Goal: Transaction & Acquisition: Book appointment/travel/reservation

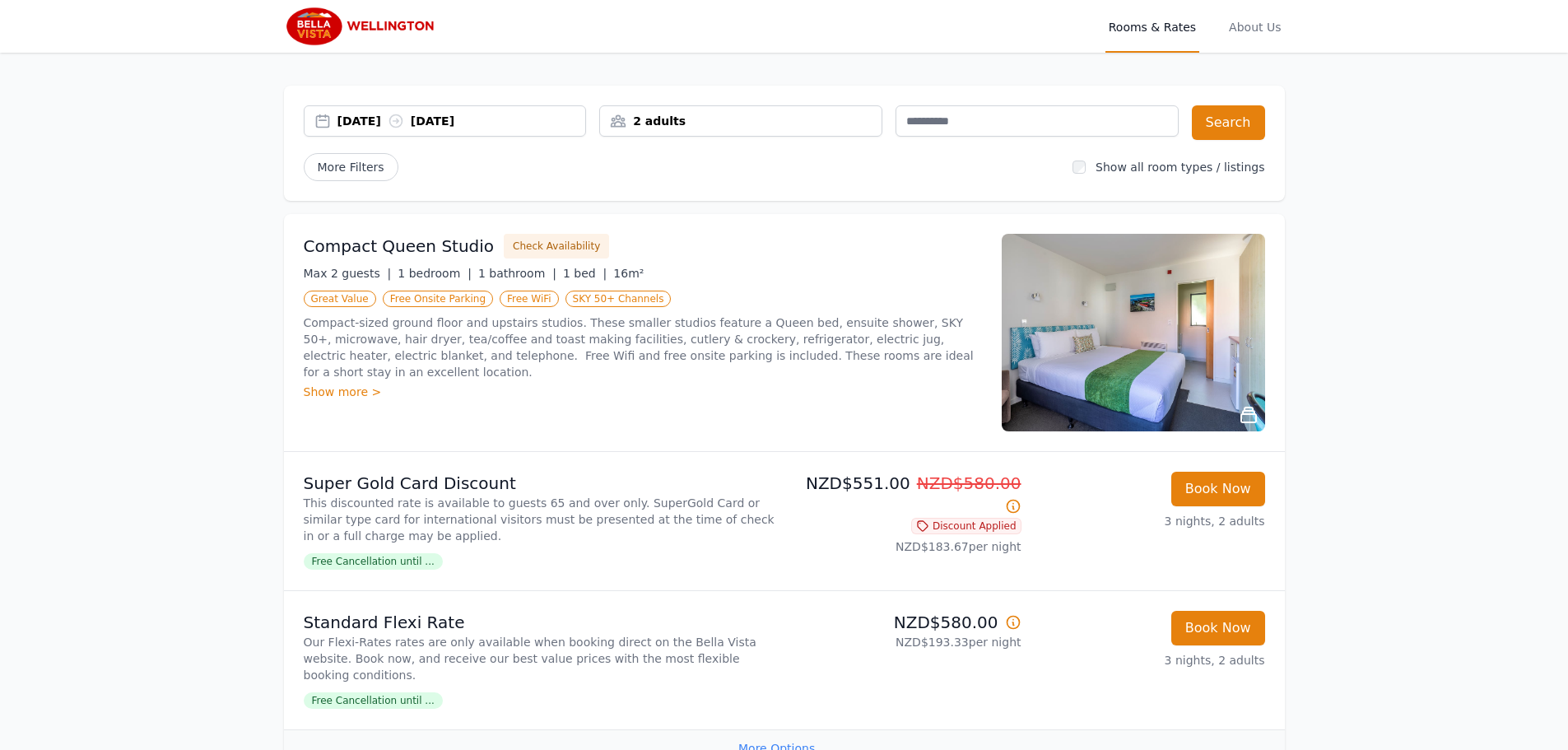
click at [695, 119] on div "2 adults" at bounding box center [740, 121] width 281 height 16
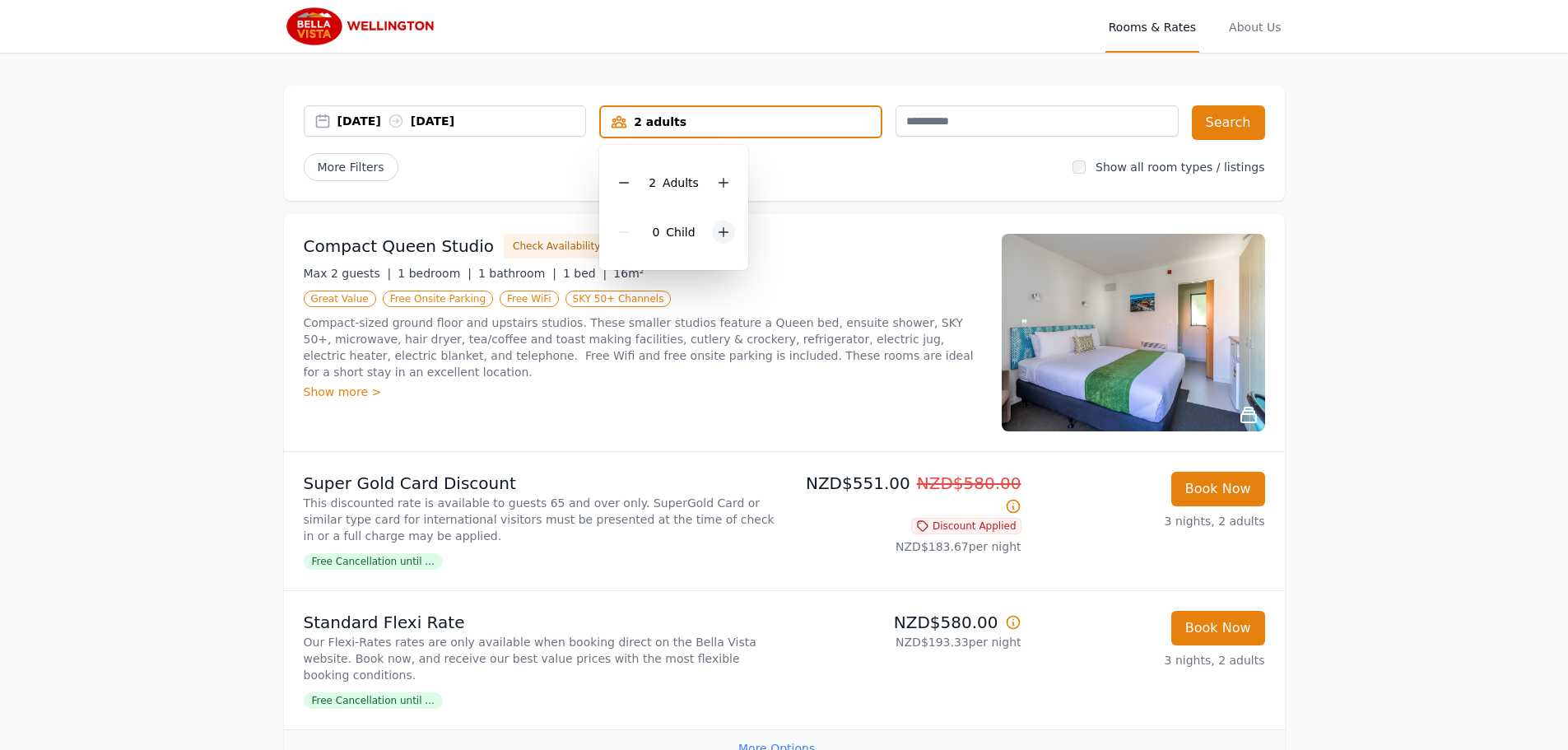
click at [722, 230] on icon at bounding box center [723, 232] width 9 height 9
click at [626, 230] on icon at bounding box center [624, 231] width 13 height 13
click at [724, 178] on icon at bounding box center [723, 182] width 13 height 13
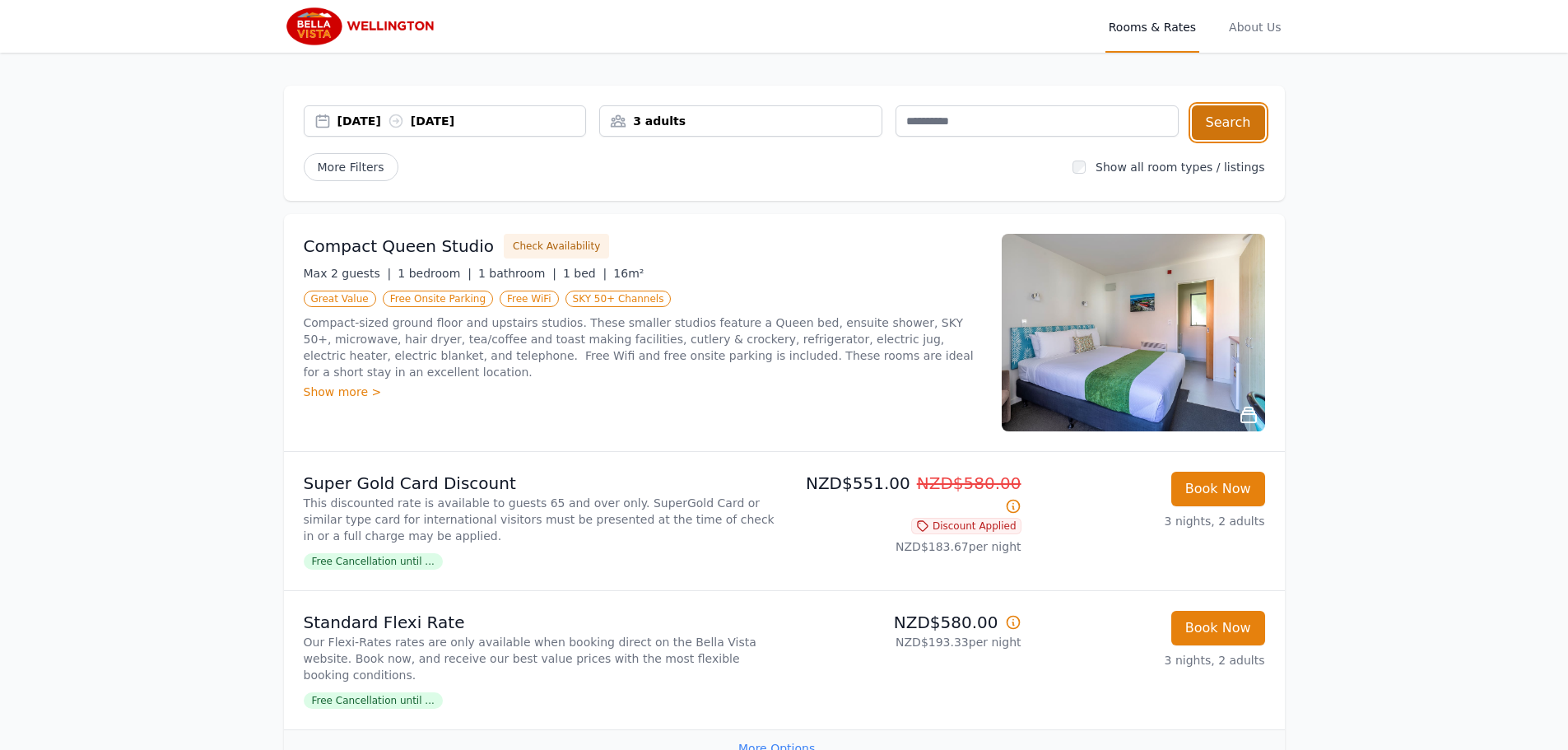
click at [1245, 117] on button "Search" at bounding box center [1228, 122] width 73 height 35
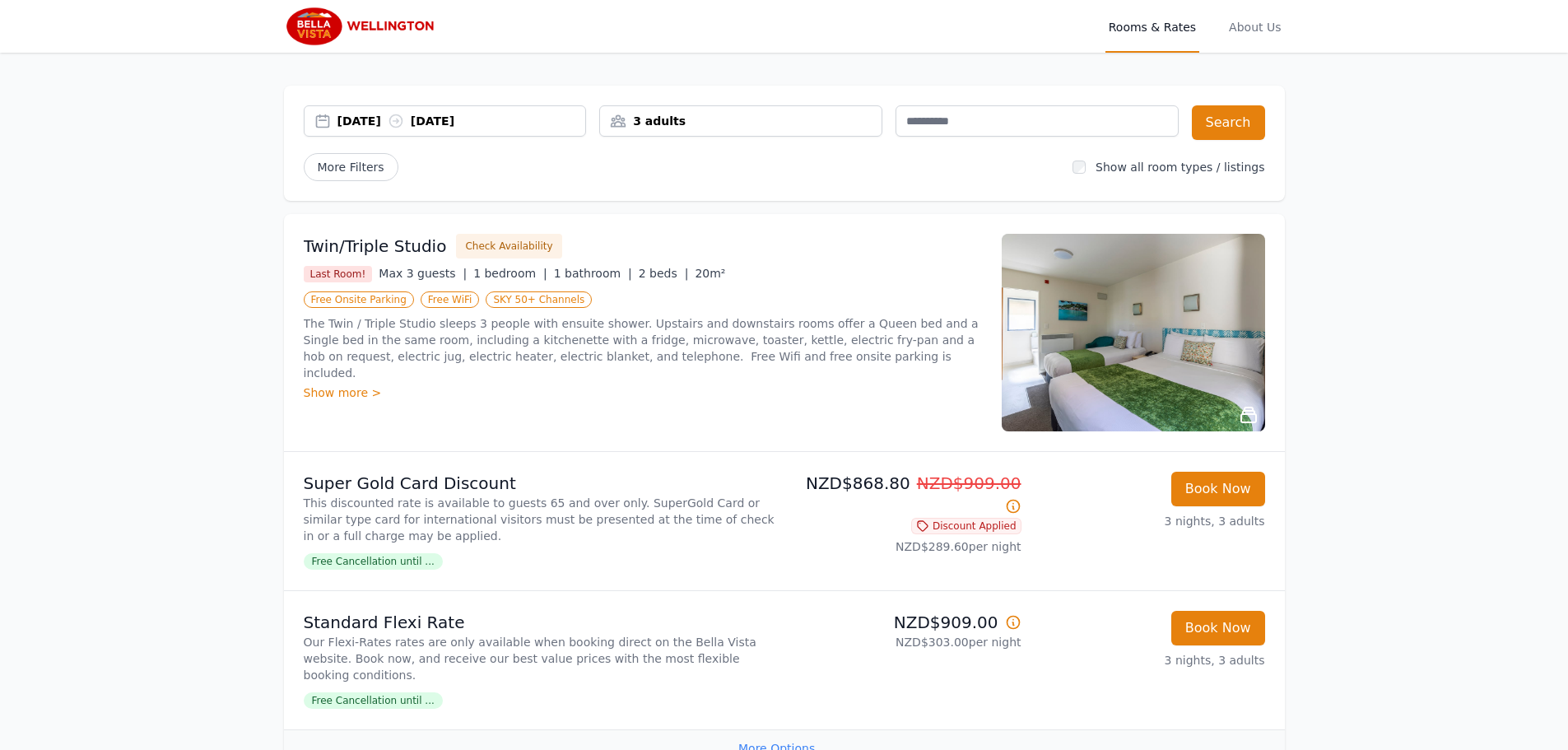
click at [336, 384] on div "Show more >" at bounding box center [643, 392] width 678 height 16
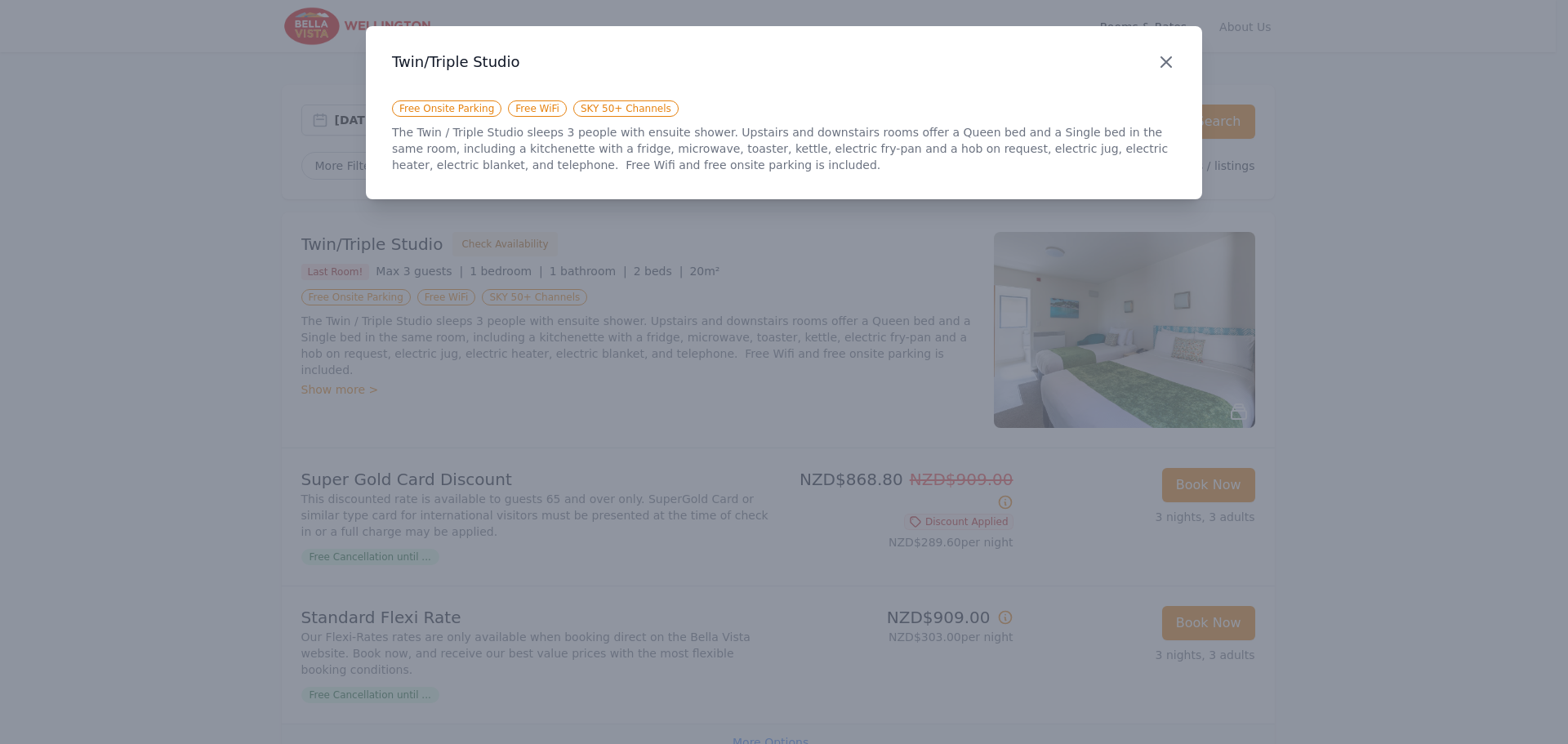
click at [1175, 56] on icon "button" at bounding box center [1166, 62] width 19 height 19
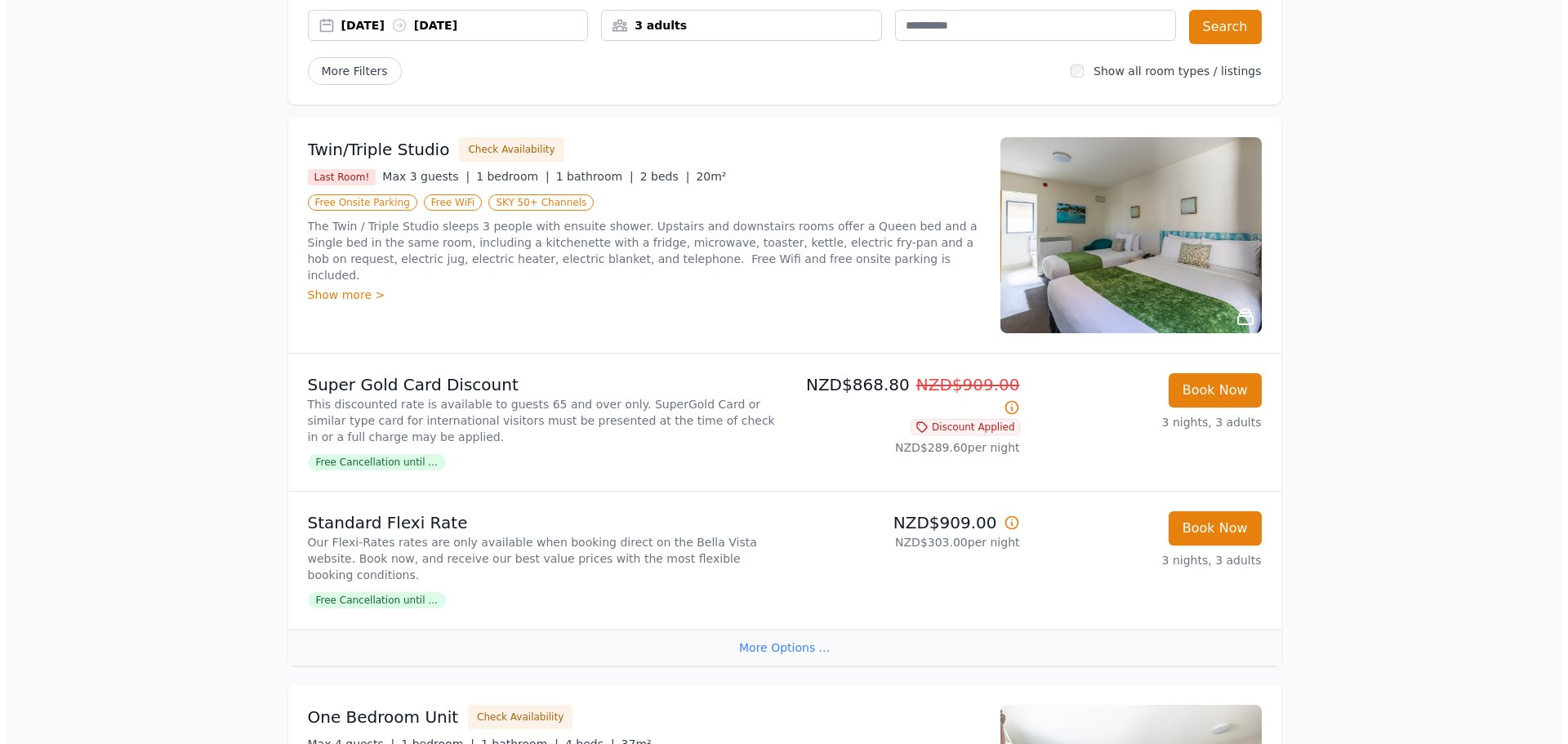
scroll to position [81, 0]
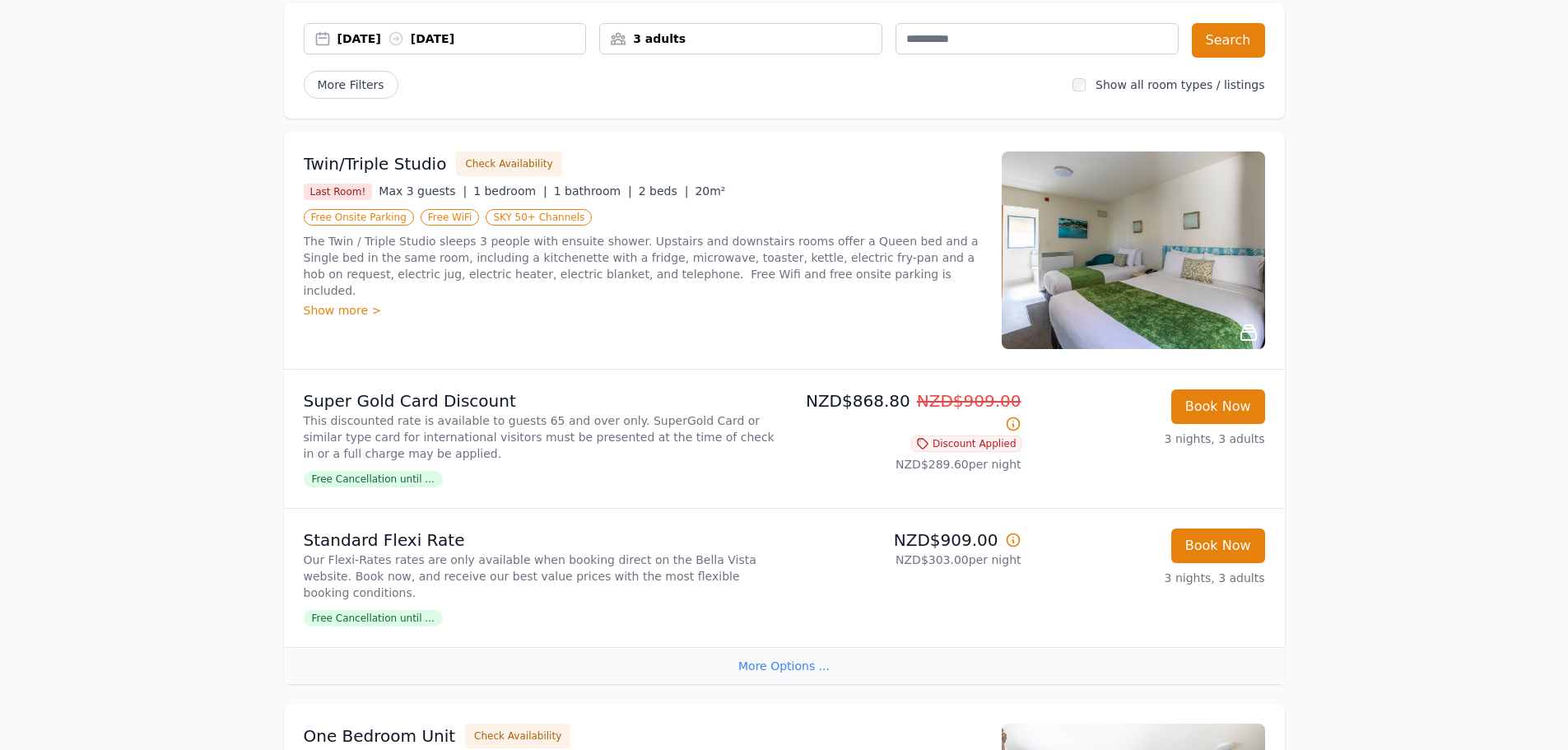
click at [1120, 270] on img at bounding box center [1134, 250] width 263 height 198
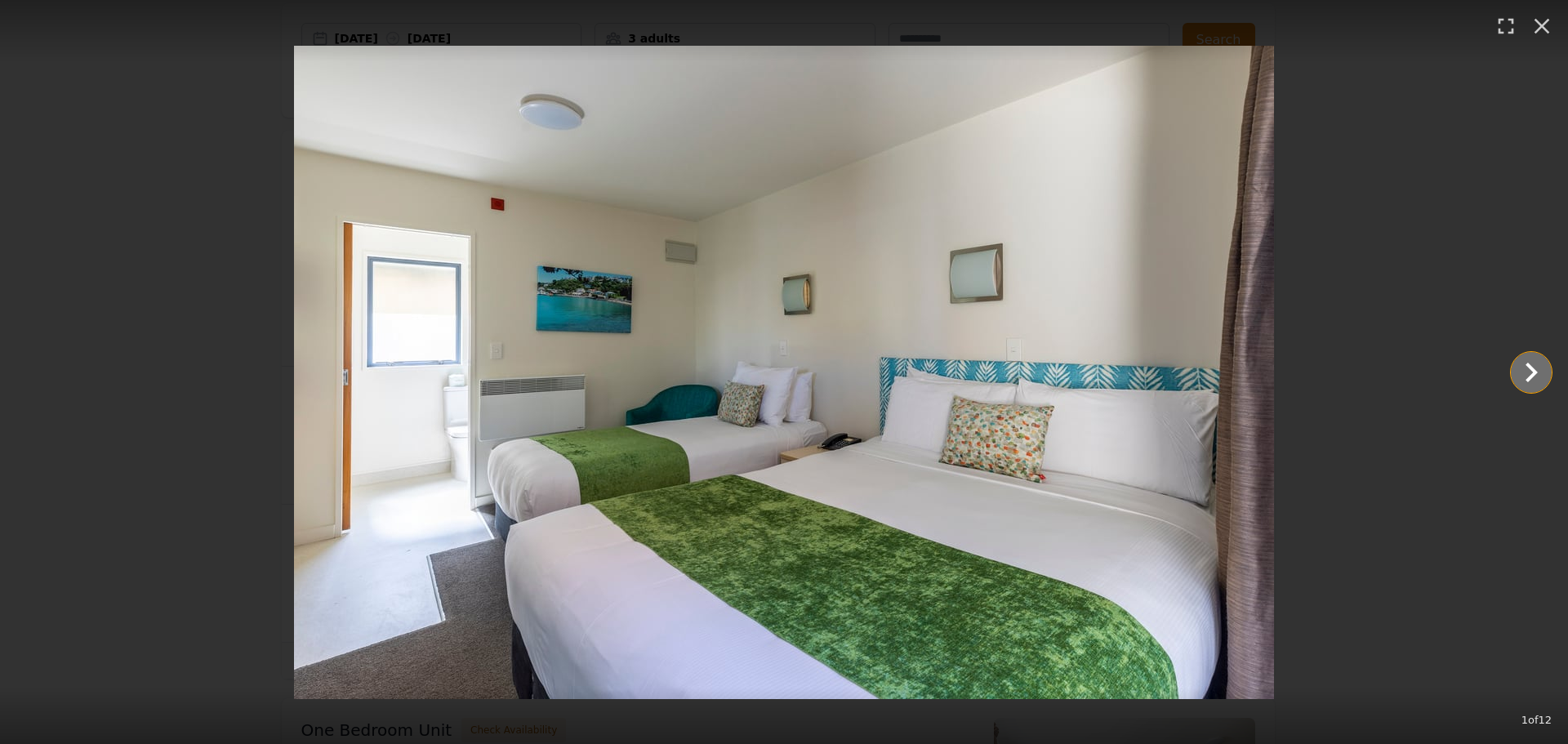
click at [1529, 371] on icon "Show slide 2 of 12" at bounding box center [1531, 372] width 39 height 39
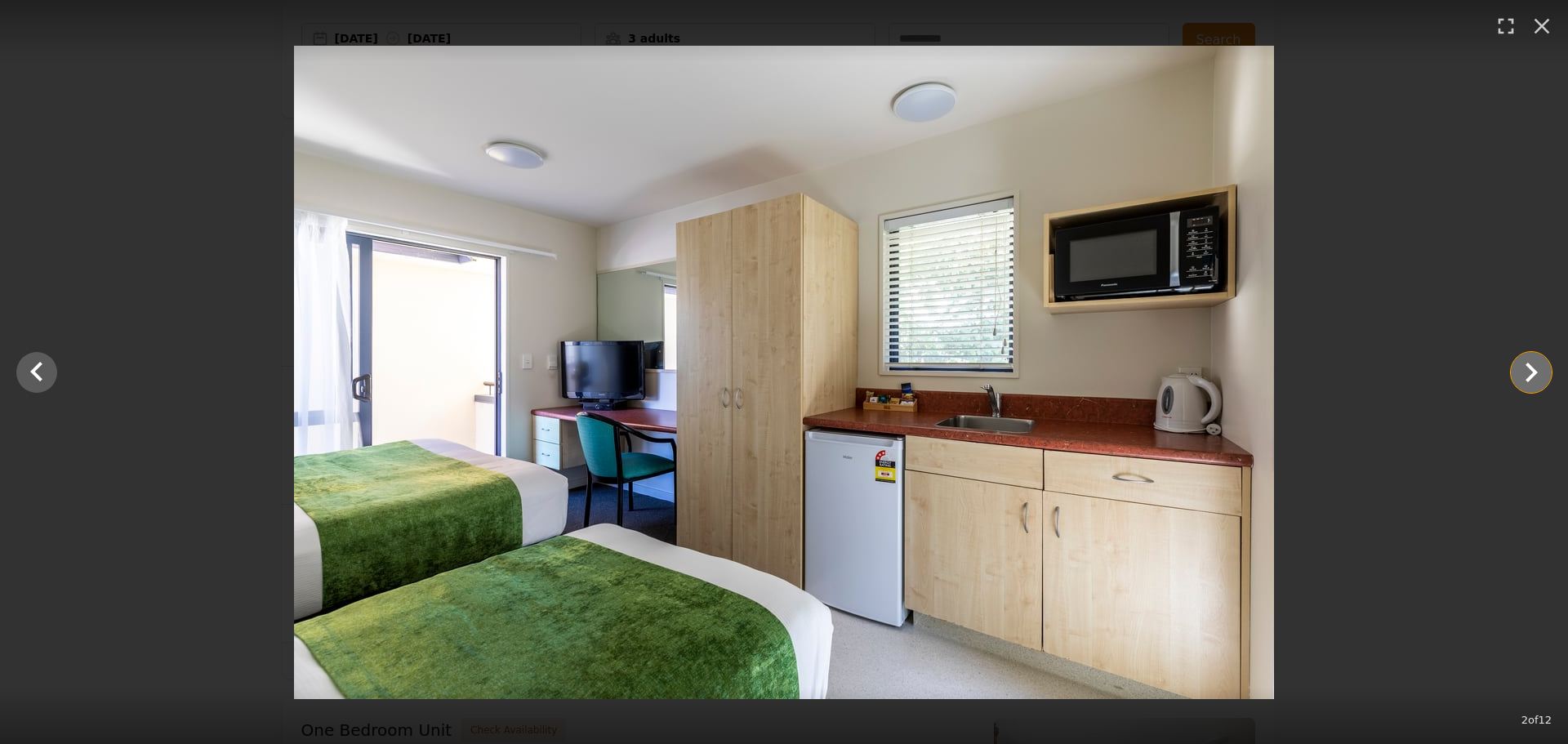
click at [1529, 372] on icon "Show slide 3 of 12" at bounding box center [1531, 372] width 39 height 39
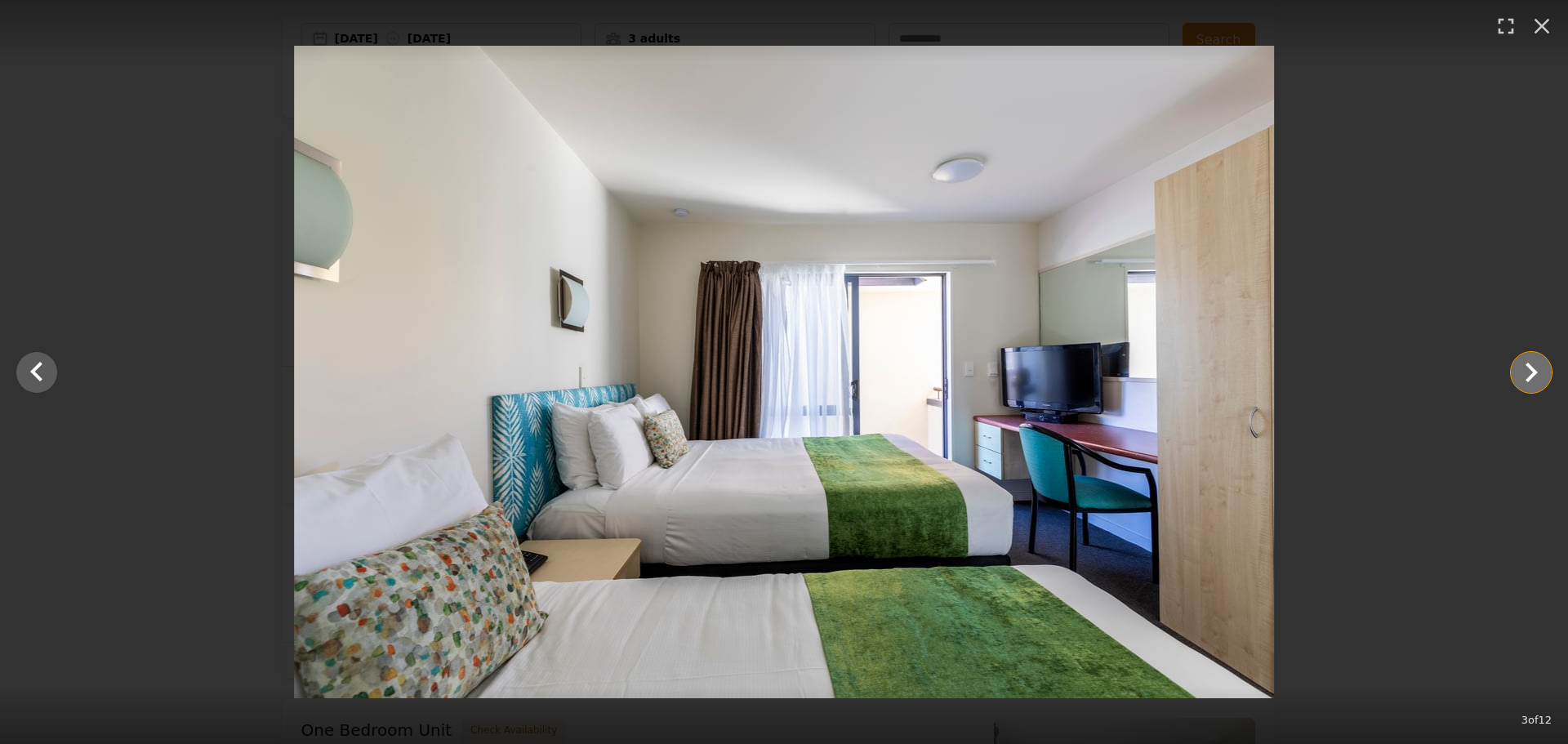
click at [1529, 372] on icon "Show slide 4 of 12" at bounding box center [1531, 372] width 39 height 39
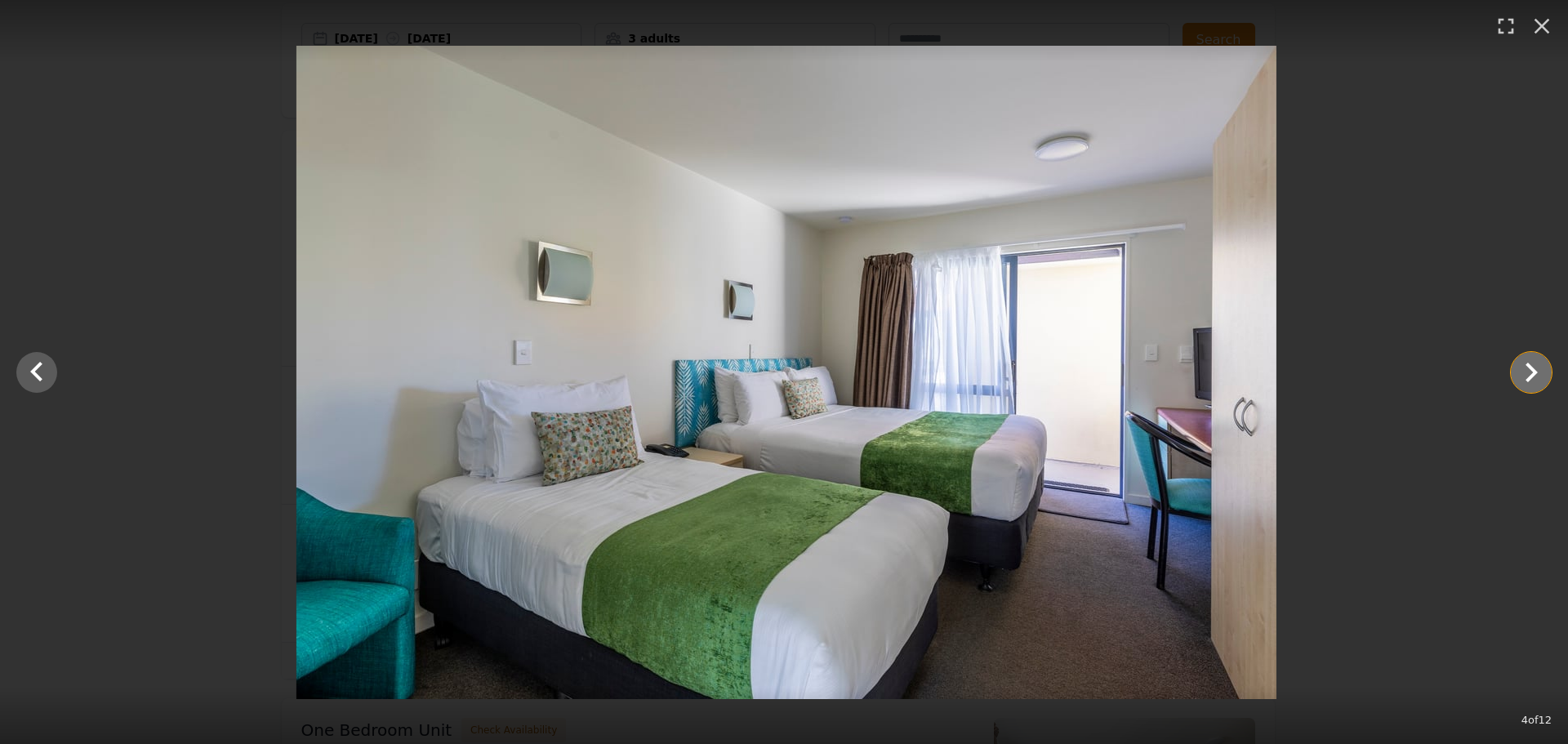
click at [1529, 372] on icon "Show slide 5 of 12" at bounding box center [1531, 372] width 39 height 39
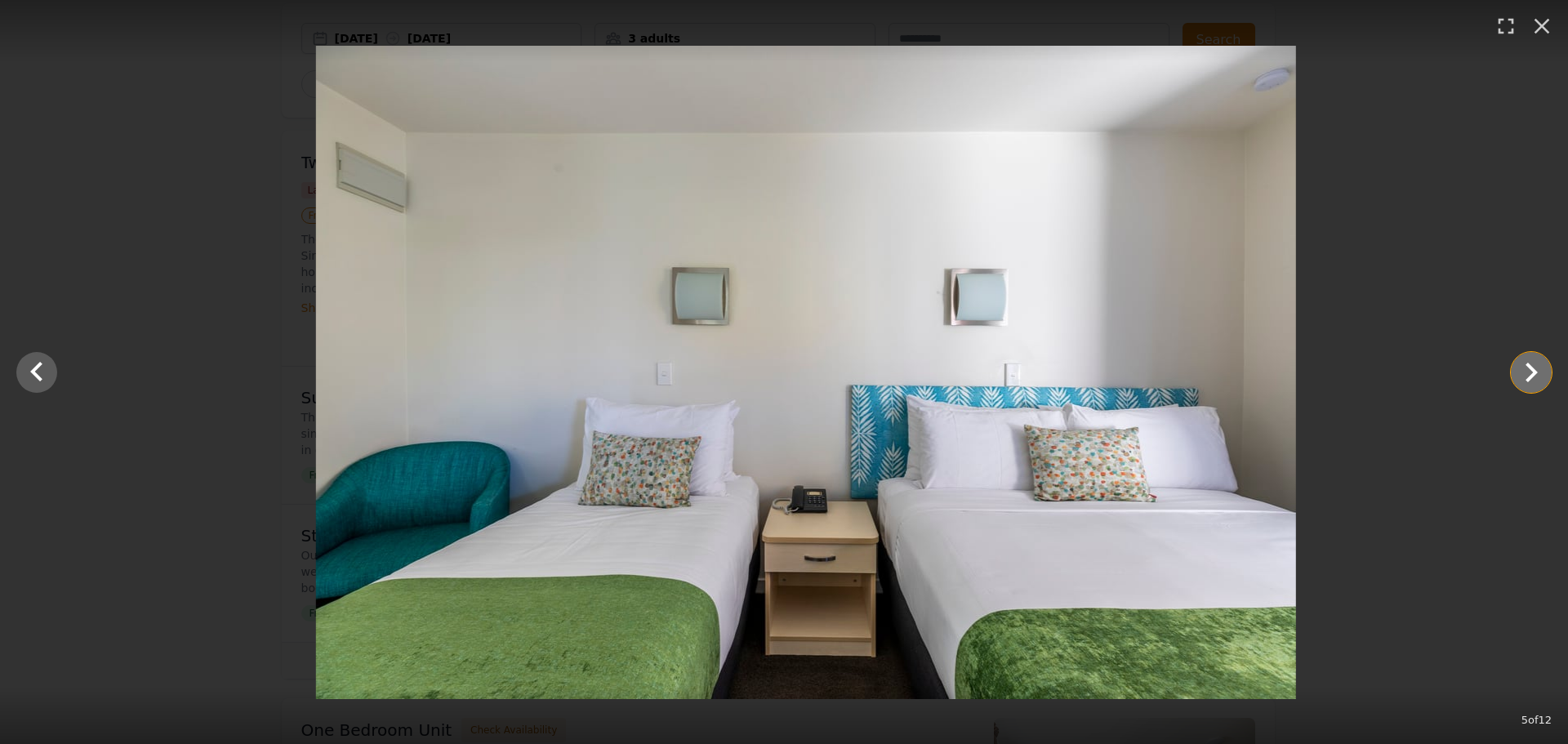
click at [1529, 372] on icon "Show slide 6 of 12" at bounding box center [1531, 372] width 39 height 39
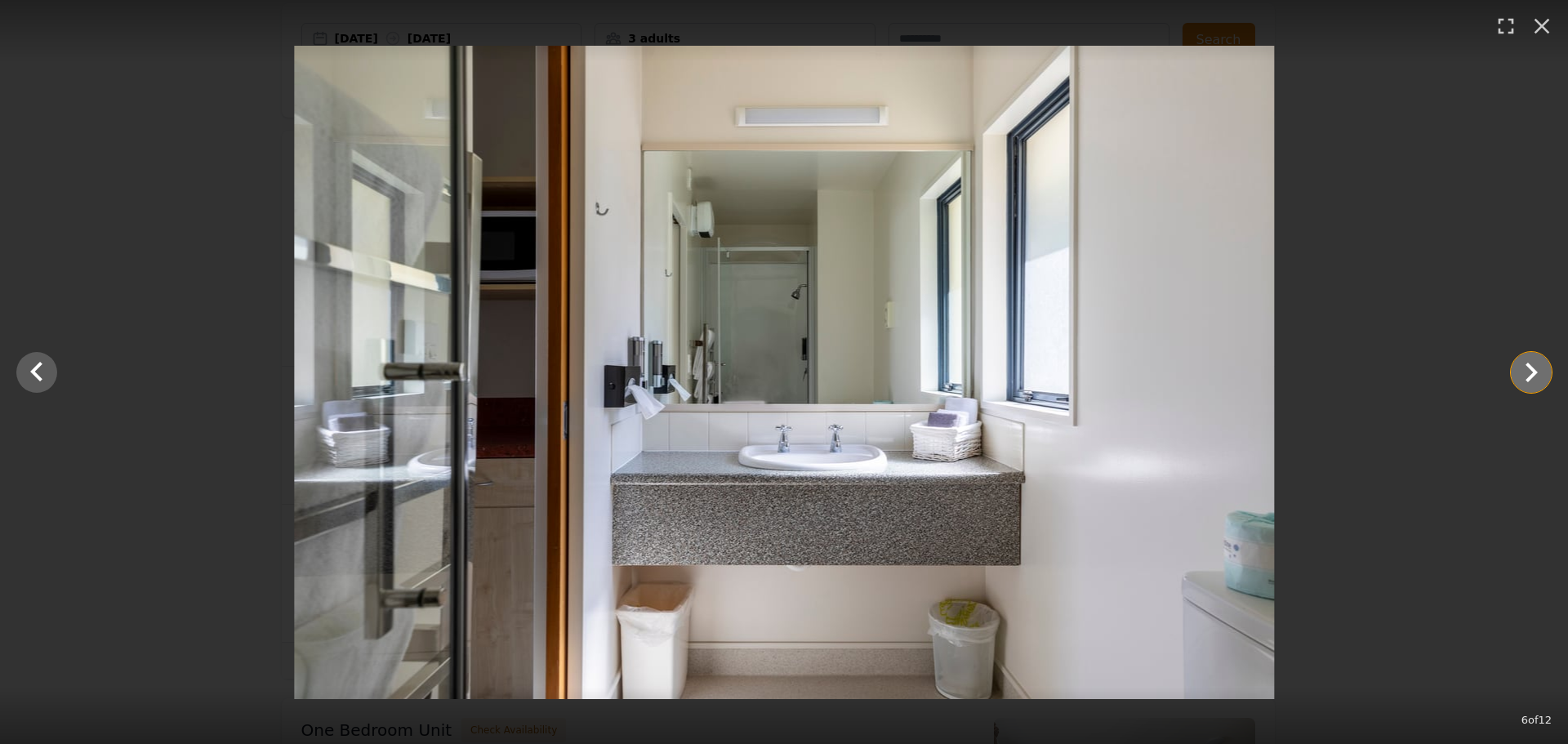
click at [1530, 372] on icon "Show slide 7 of 12" at bounding box center [1531, 372] width 39 height 39
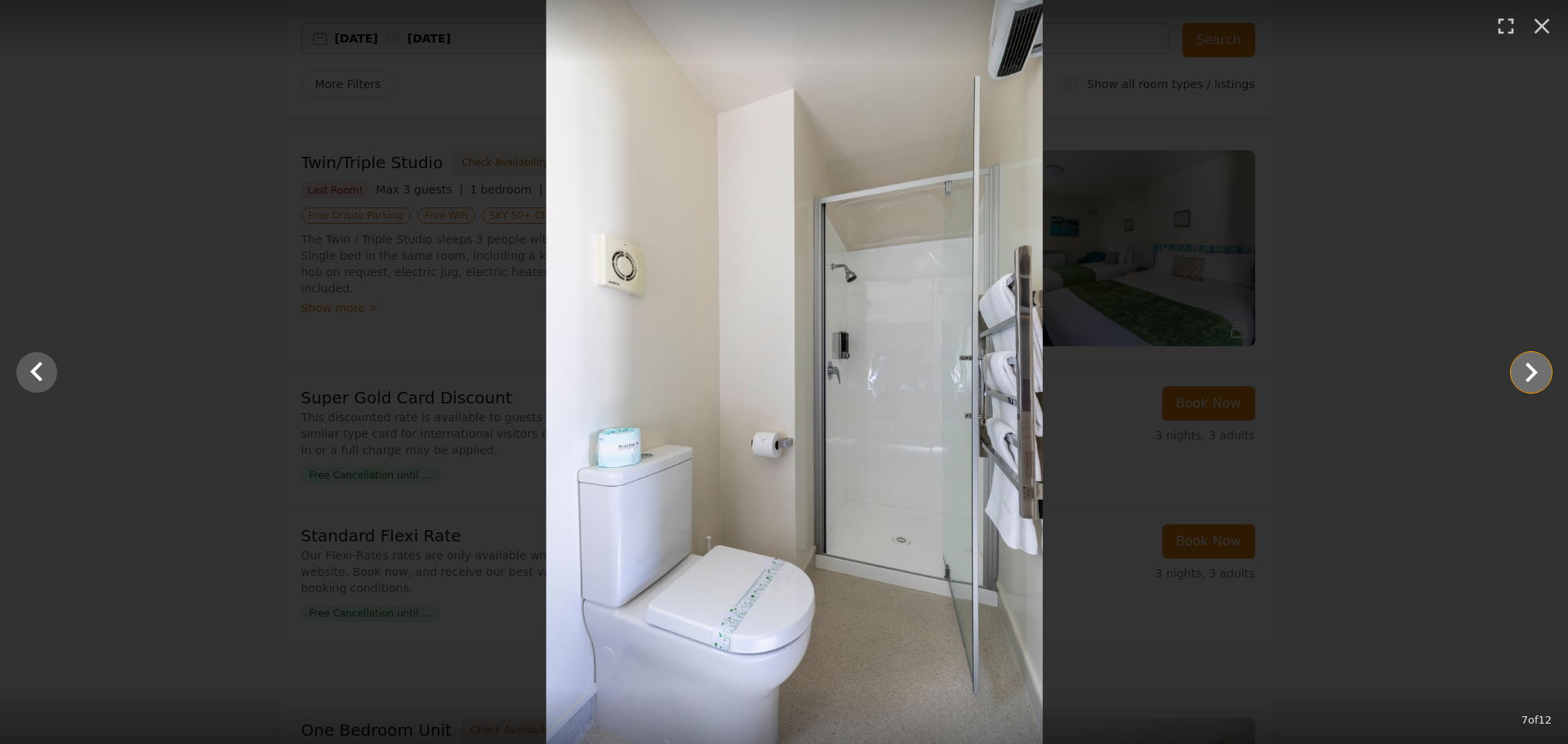
click at [1530, 372] on icon "Show slide 8 of 12" at bounding box center [1531, 372] width 39 height 39
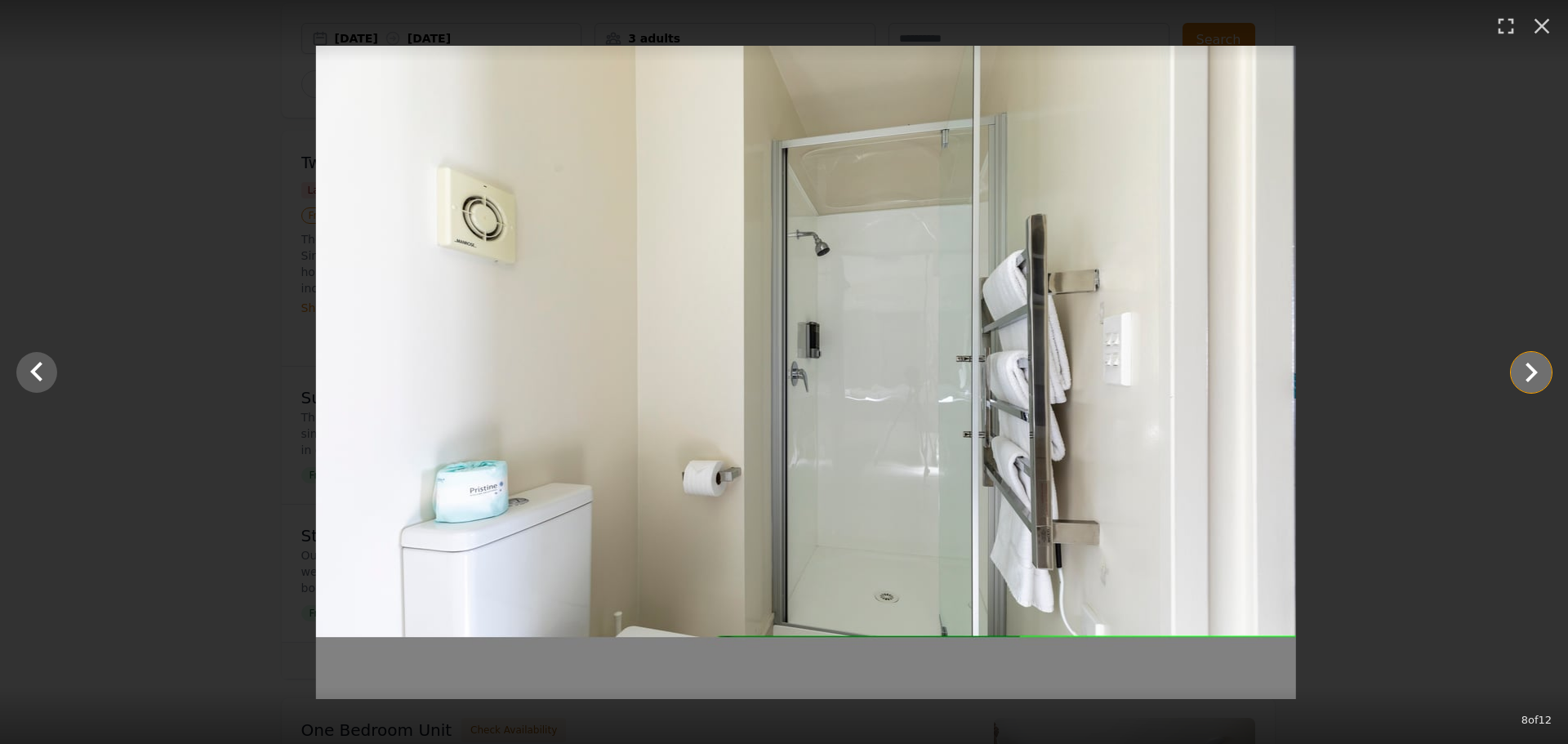
click at [1530, 372] on icon "Show slide 9 of 12" at bounding box center [1531, 372] width 39 height 39
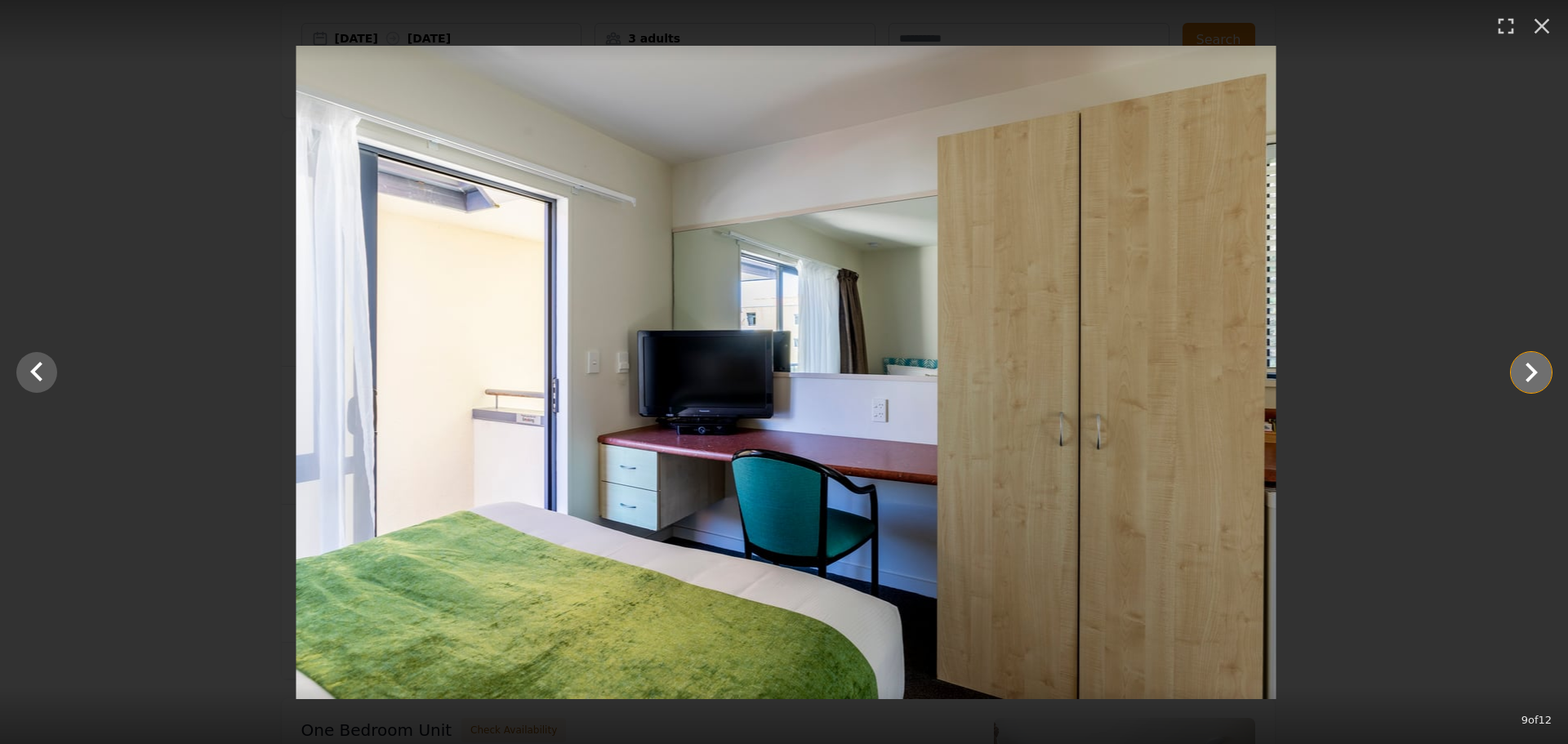
click at [1530, 372] on icon "Show slide 10 of 12" at bounding box center [1531, 372] width 39 height 39
